Goal: Task Accomplishment & Management: Use online tool/utility

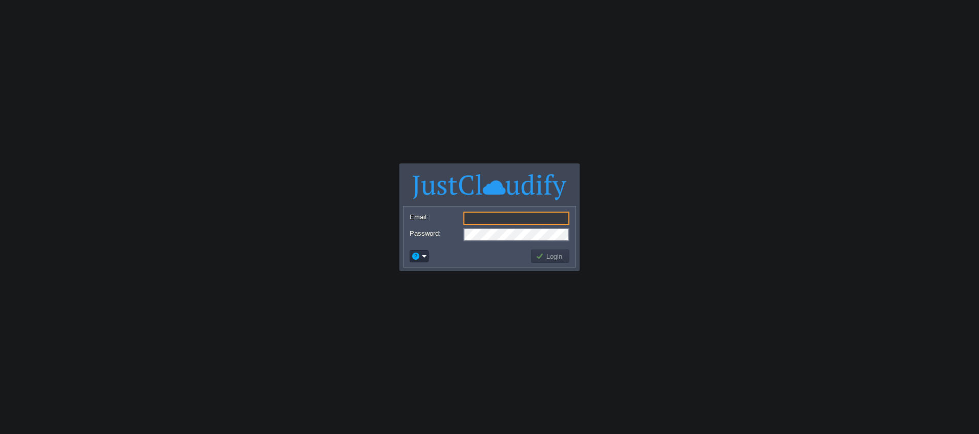
type input "[EMAIL_ADDRESS][DOMAIN_NAME]"
click at [546, 253] on button "Login" at bounding box center [550, 255] width 30 height 9
click at [546, 254] on button "Login" at bounding box center [550, 255] width 30 height 9
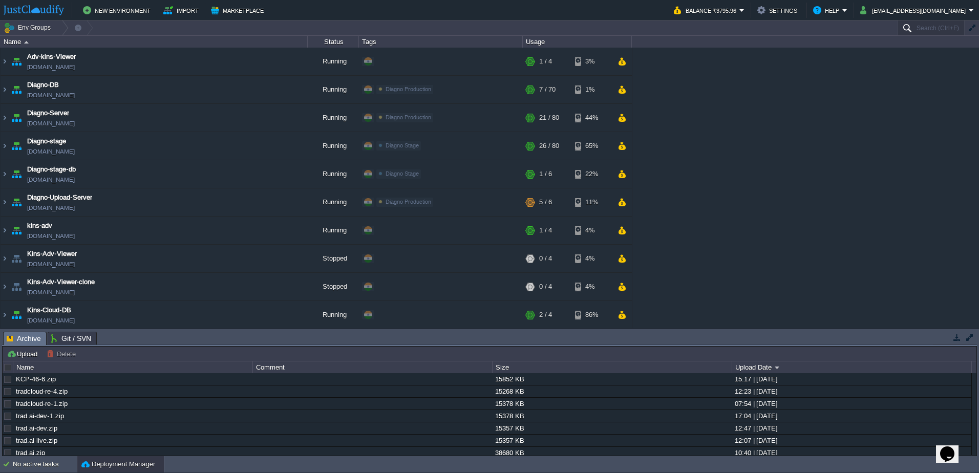
drag, startPoint x: 961, startPoint y: 18, endPoint x: 960, endPoint y: 26, distance: 7.7
click at [961, 0] on div at bounding box center [489, 0] width 979 height 0
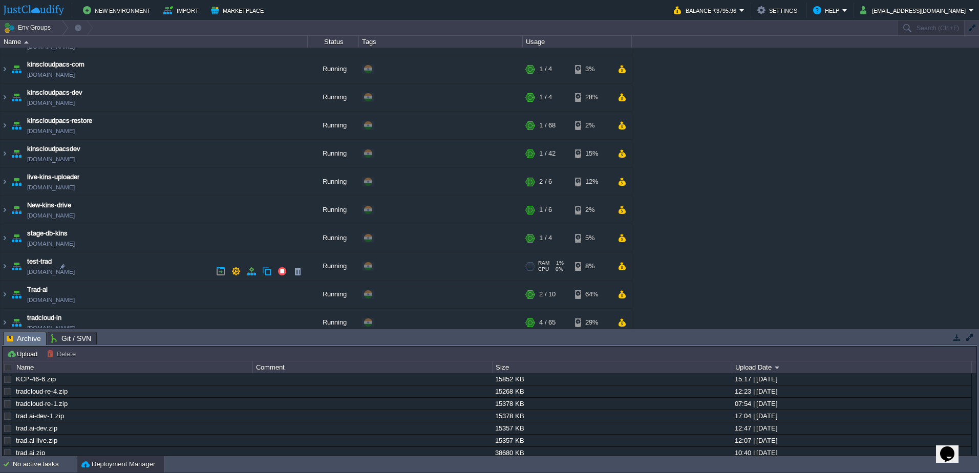
scroll to position [423, 0]
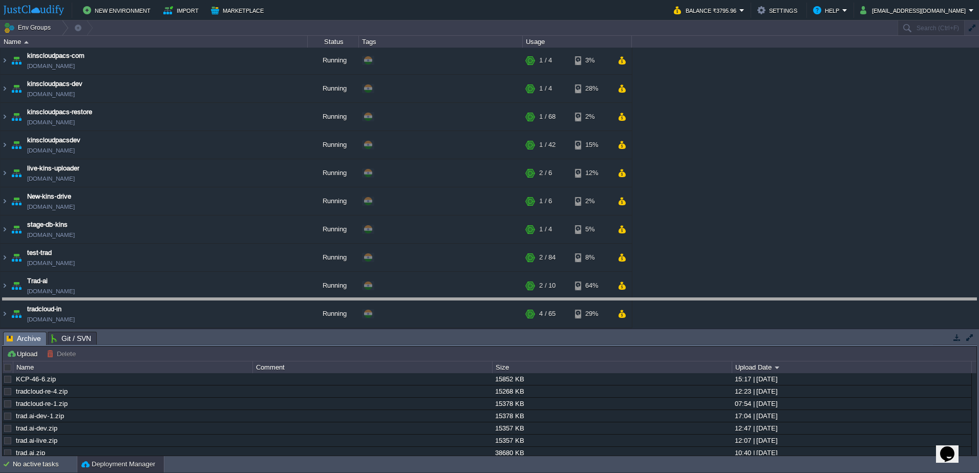
drag, startPoint x: 548, startPoint y: 338, endPoint x: 393, endPoint y: 196, distance: 210.4
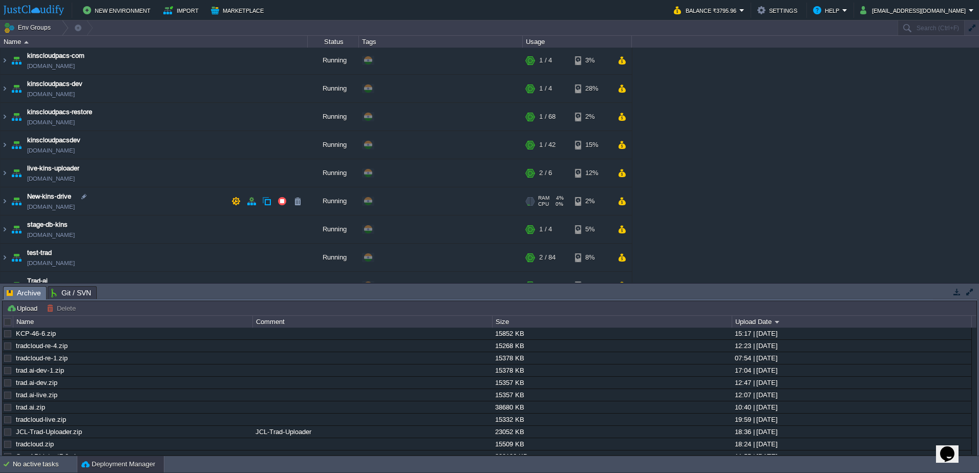
scroll to position [469, 0]
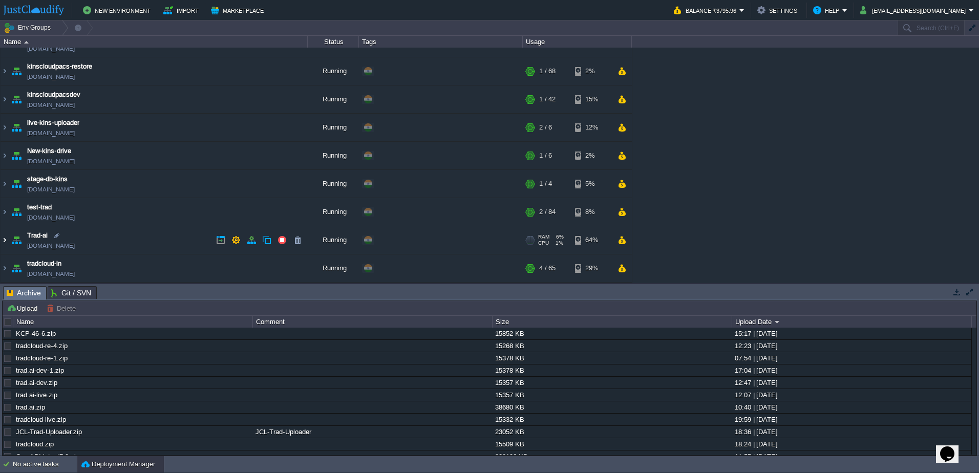
click at [5, 242] on img at bounding box center [5, 240] width 8 height 28
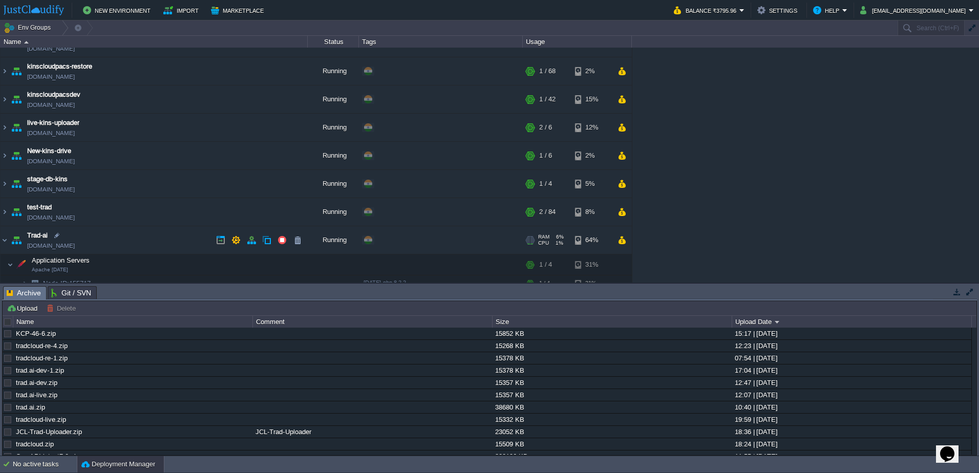
scroll to position [560, 0]
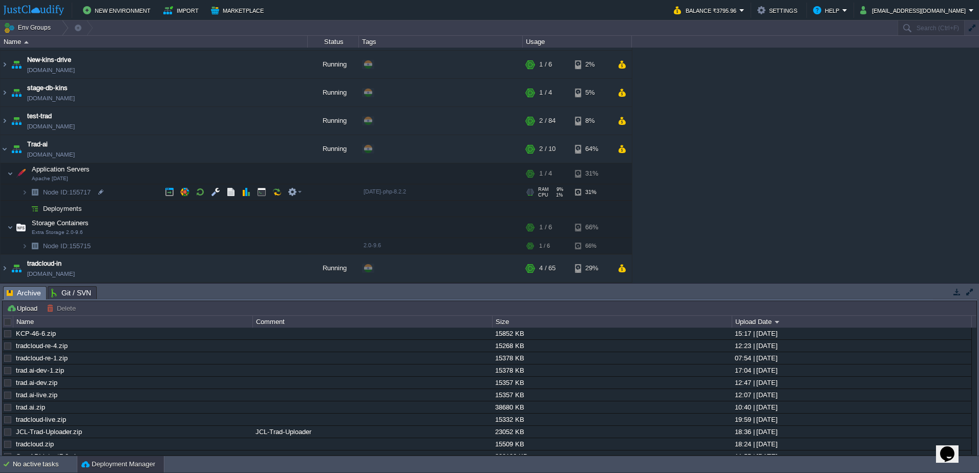
click at [29, 196] on img at bounding box center [35, 192] width 14 height 16
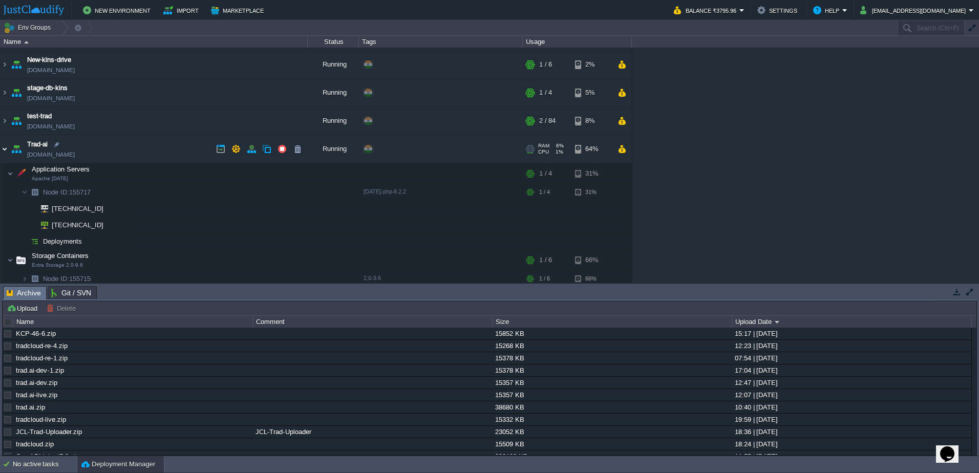
click at [3, 150] on img at bounding box center [5, 149] width 8 height 28
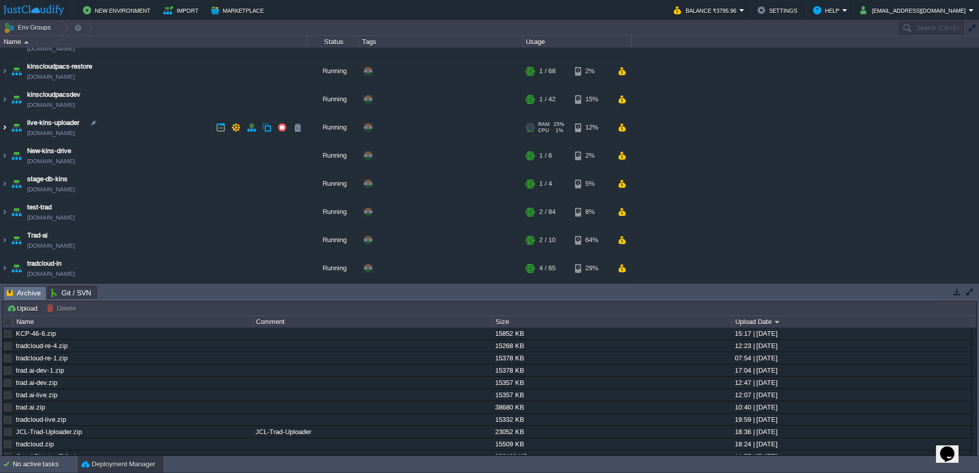
click at [1, 125] on img at bounding box center [5, 128] width 8 height 28
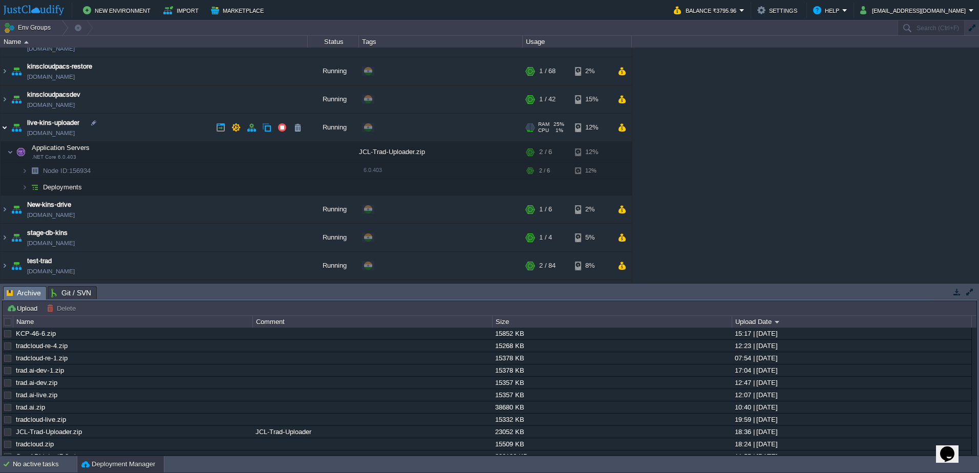
click at [1, 125] on img at bounding box center [5, 128] width 8 height 28
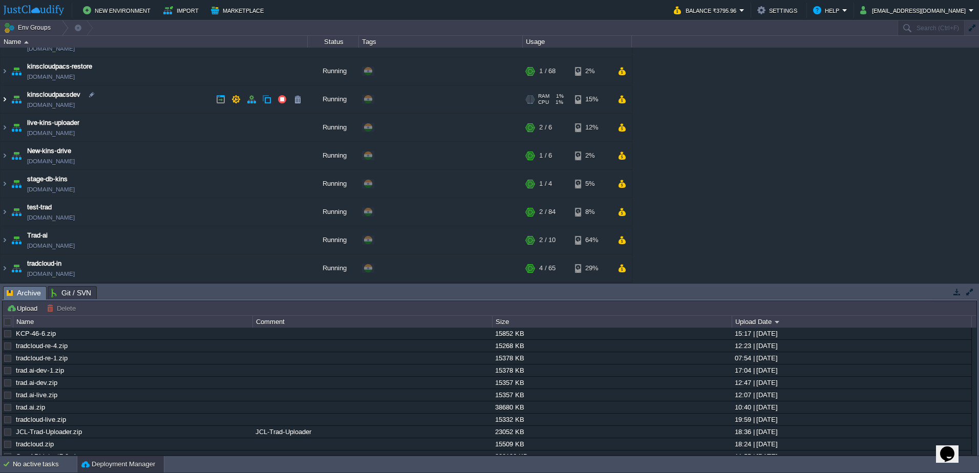
click at [4, 103] on img at bounding box center [5, 99] width 8 height 28
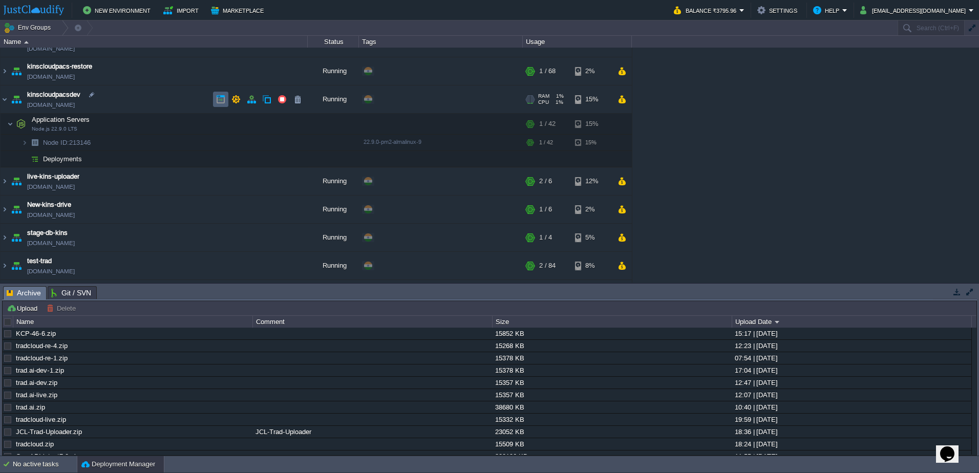
click at [218, 98] on button "button" at bounding box center [220, 99] width 9 height 9
click at [300, 122] on em at bounding box center [295, 123] width 14 height 9
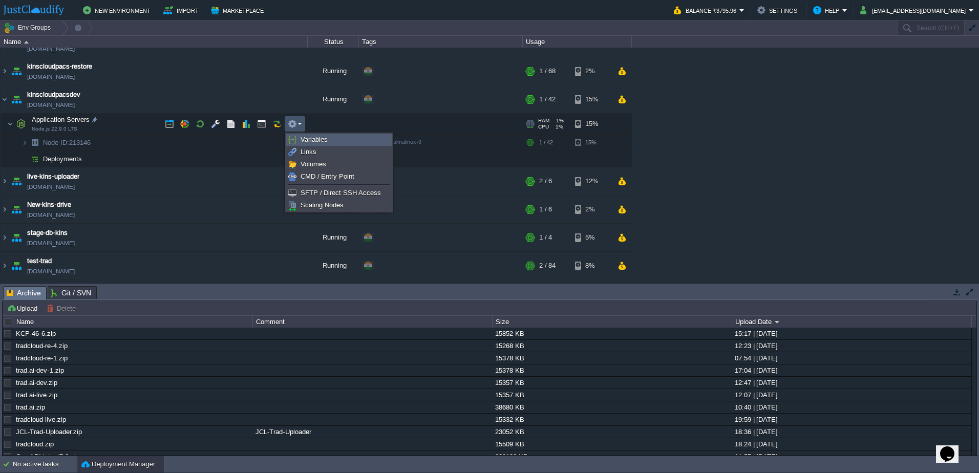
click at [311, 134] on li "Variables" at bounding box center [339, 140] width 106 height 12
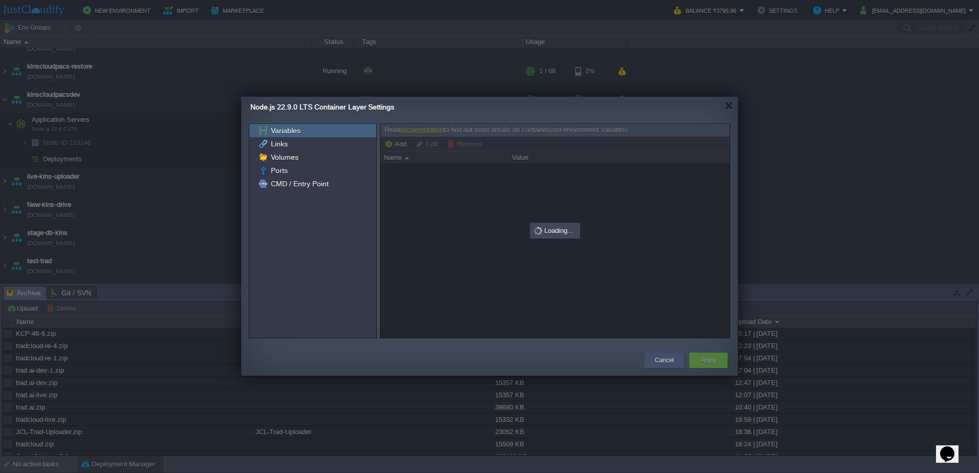
click at [669, 356] on button "Cancel" at bounding box center [664, 360] width 19 height 10
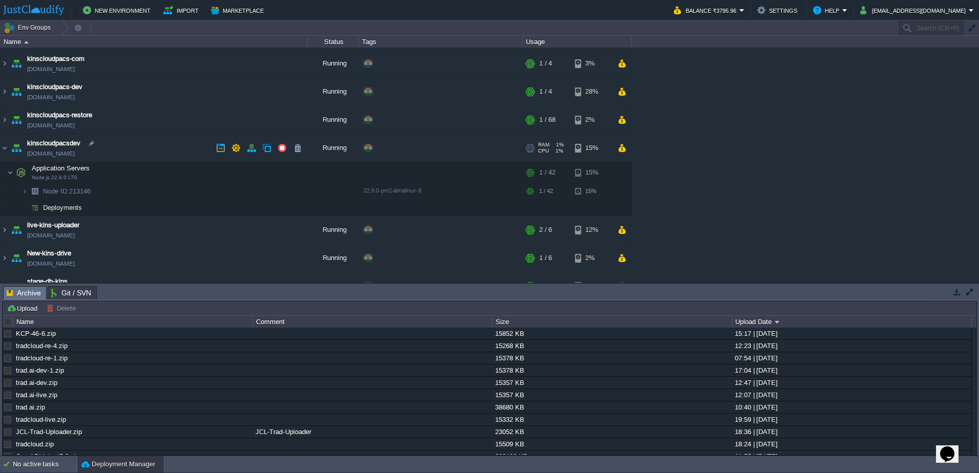
scroll to position [418, 0]
click at [5, 120] on img at bounding box center [5, 123] width 8 height 28
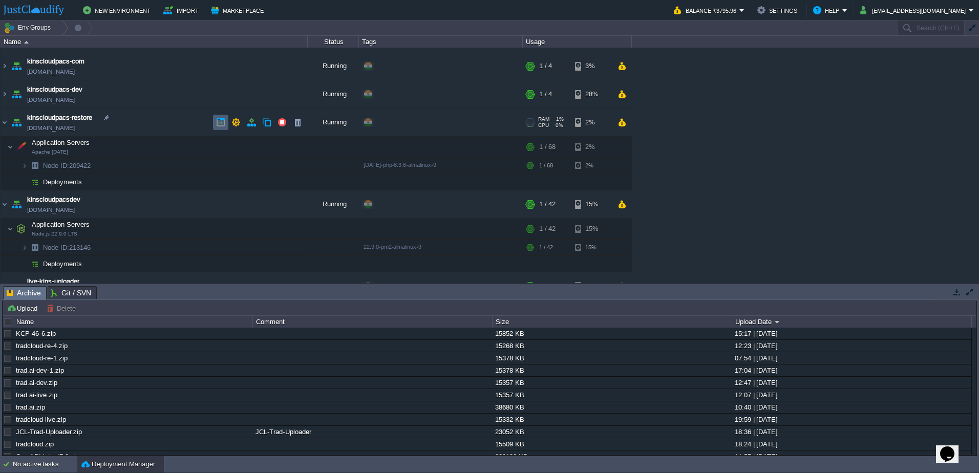
click at [224, 121] on button "button" at bounding box center [220, 122] width 9 height 9
click at [5, 99] on img at bounding box center [5, 94] width 8 height 28
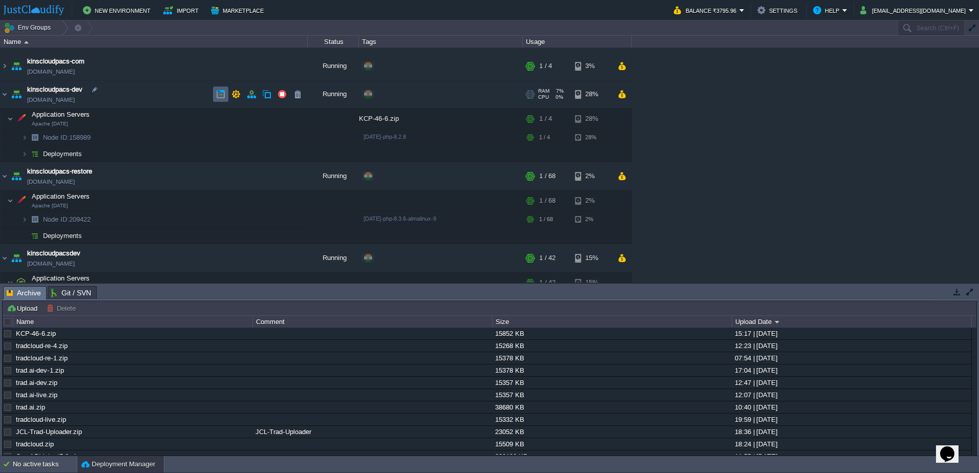
click at [214, 97] on td at bounding box center [220, 94] width 15 height 15
click at [29, 153] on img at bounding box center [35, 154] width 14 height 16
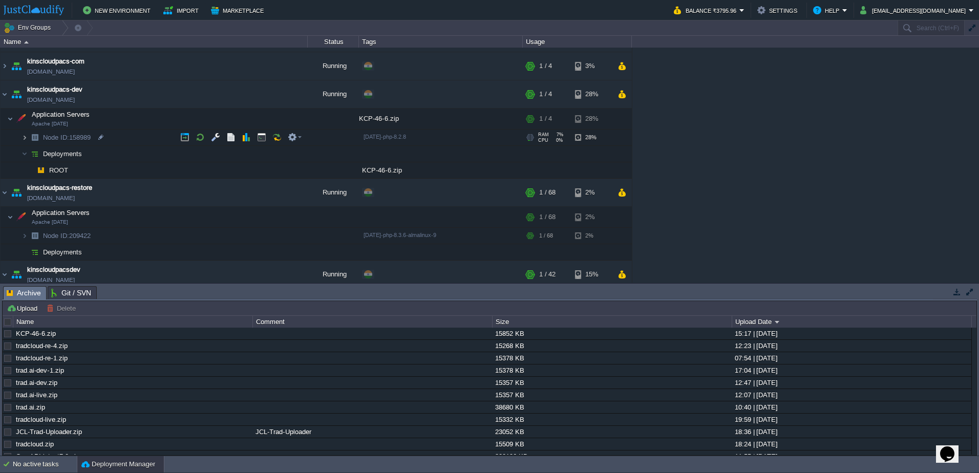
click at [27, 142] on img at bounding box center [24, 137] width 6 height 16
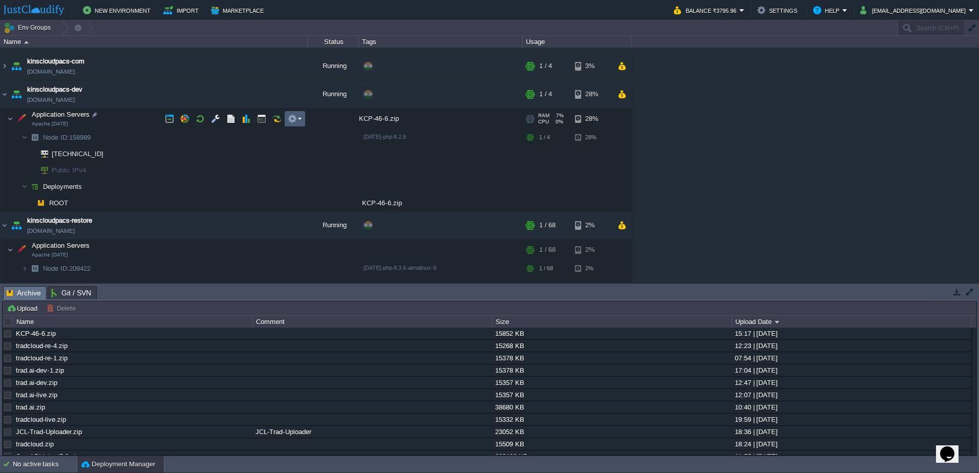
click at [299, 119] on em at bounding box center [295, 118] width 14 height 9
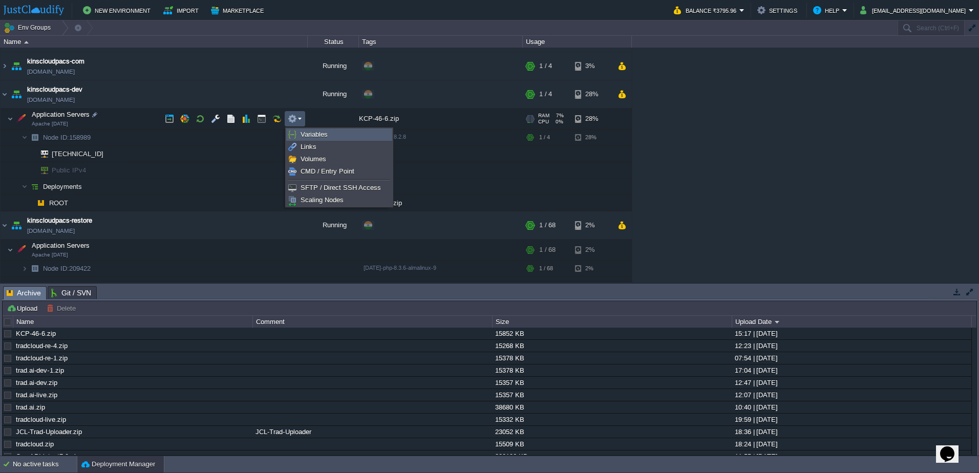
click at [304, 131] on span "Variables" at bounding box center [313, 135] width 27 height 8
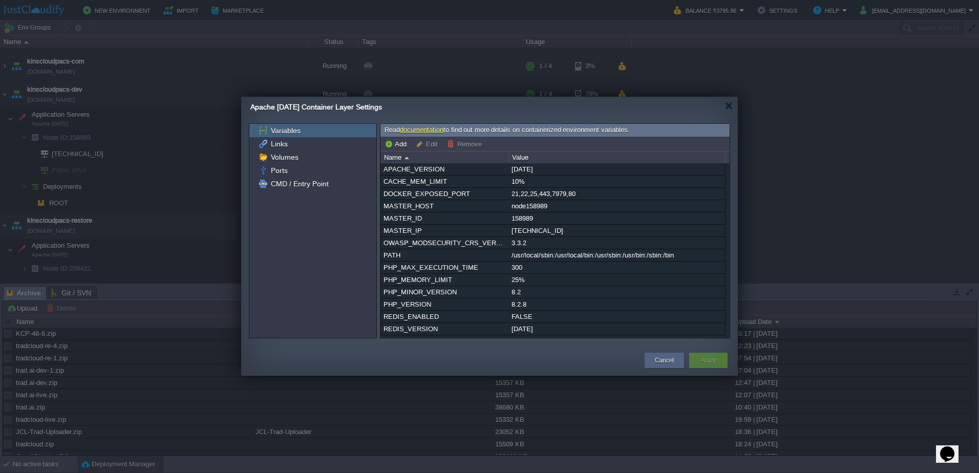
click at [956, 0] on div at bounding box center [489, 0] width 979 height 0
click at [955, 0] on div at bounding box center [489, 0] width 979 height 0
